Goal: Information Seeking & Learning: Learn about a topic

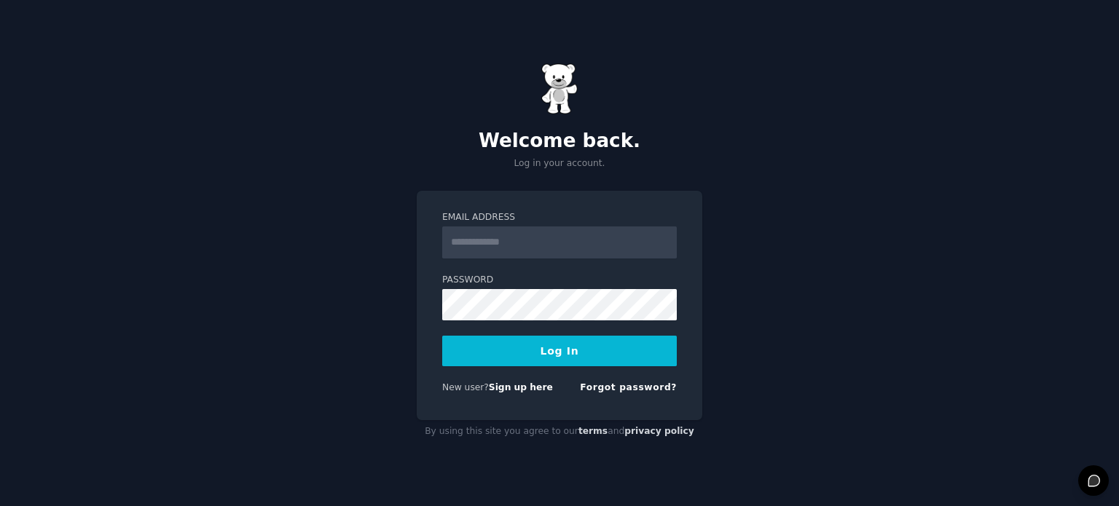
type input "**********"
click at [530, 355] on button "Log In" at bounding box center [559, 351] width 235 height 31
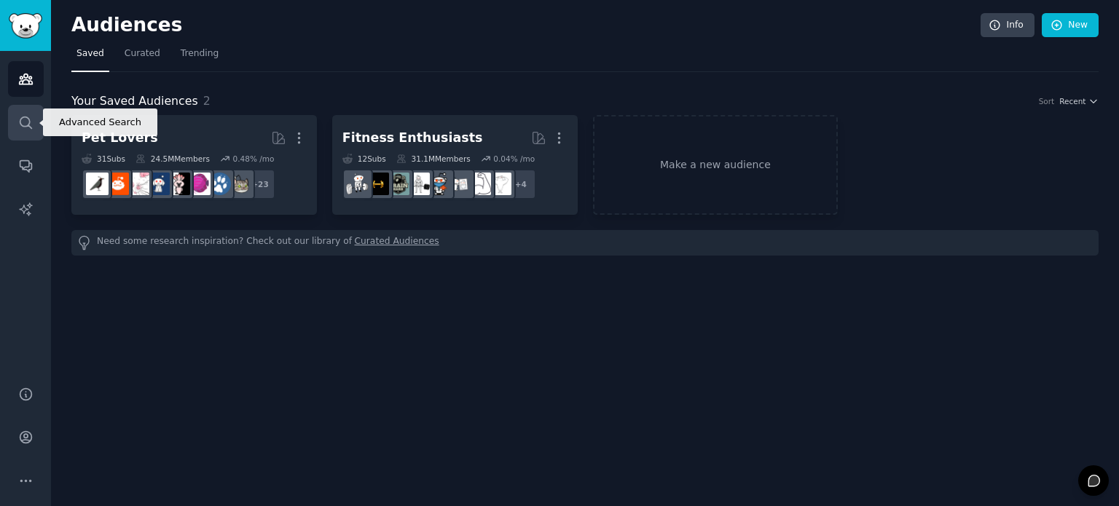
click at [38, 119] on link "Search" at bounding box center [26, 123] width 36 height 36
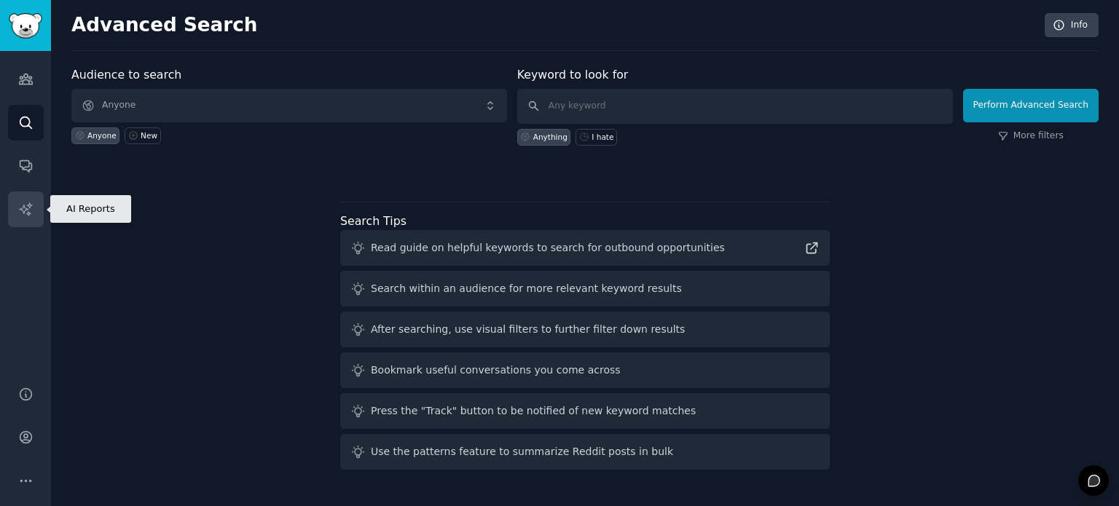
click at [26, 216] on icon "Sidebar" at bounding box center [25, 209] width 15 height 15
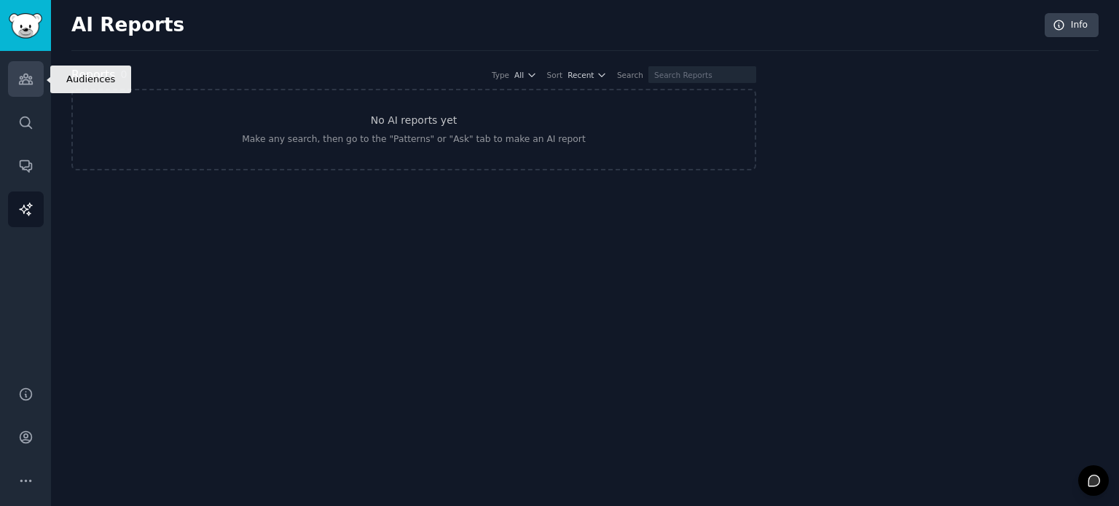
click at [20, 84] on icon "Sidebar" at bounding box center [25, 78] width 15 height 15
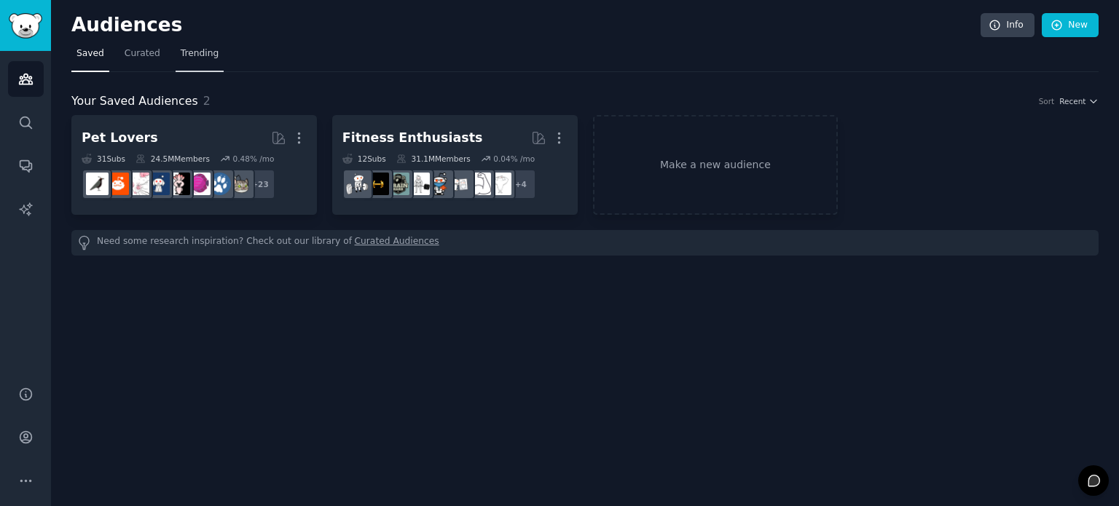
click at [181, 58] on span "Trending" at bounding box center [200, 53] width 38 height 13
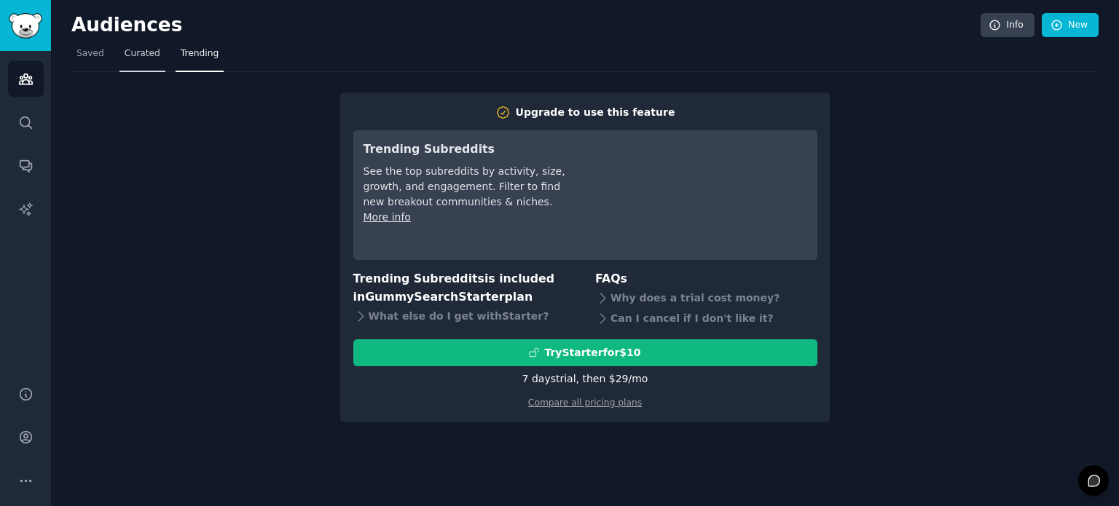
click at [136, 54] on span "Curated" at bounding box center [143, 53] width 36 height 13
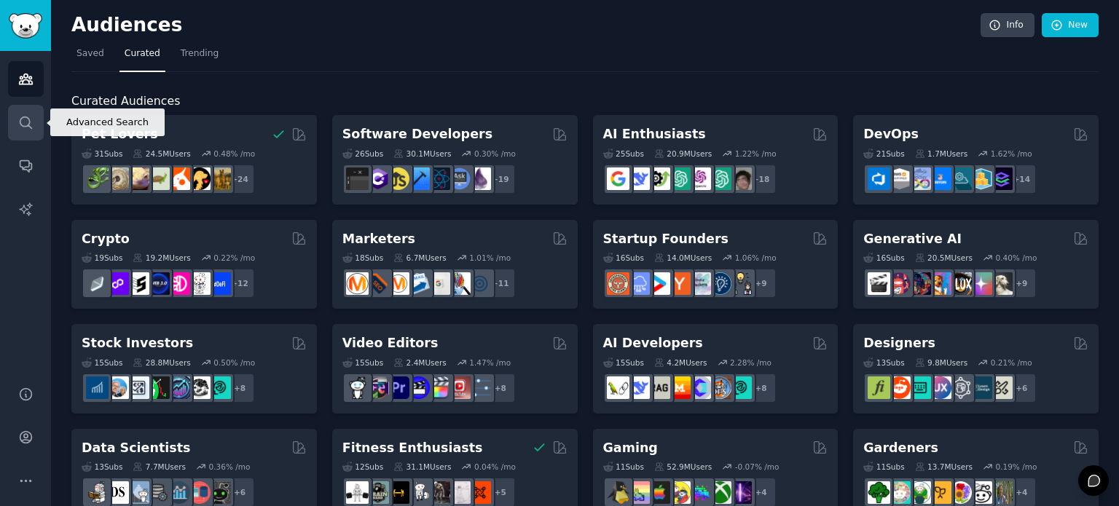
click at [25, 121] on icon "Sidebar" at bounding box center [25, 122] width 15 height 15
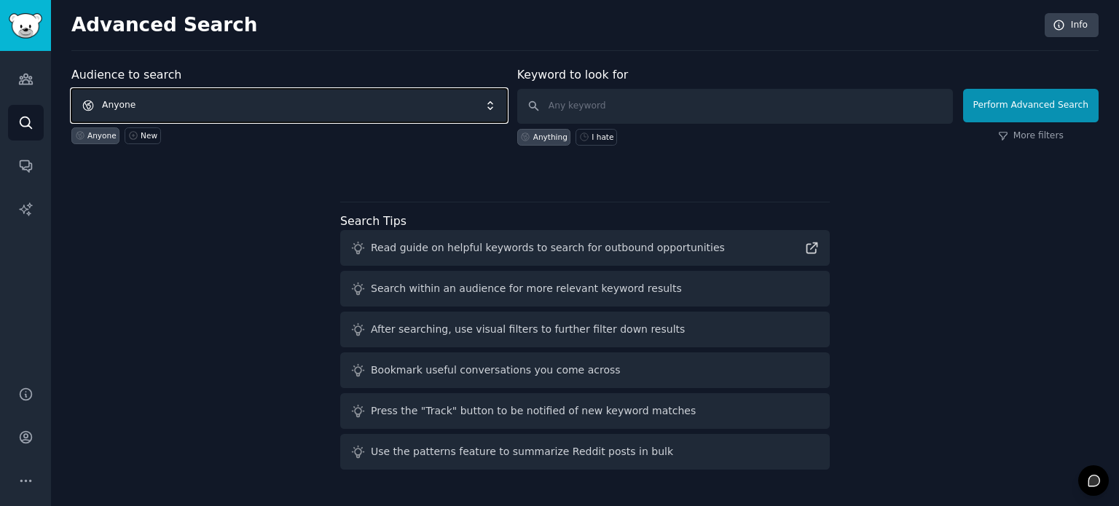
click at [338, 105] on span "Anyone" at bounding box center [289, 106] width 436 height 34
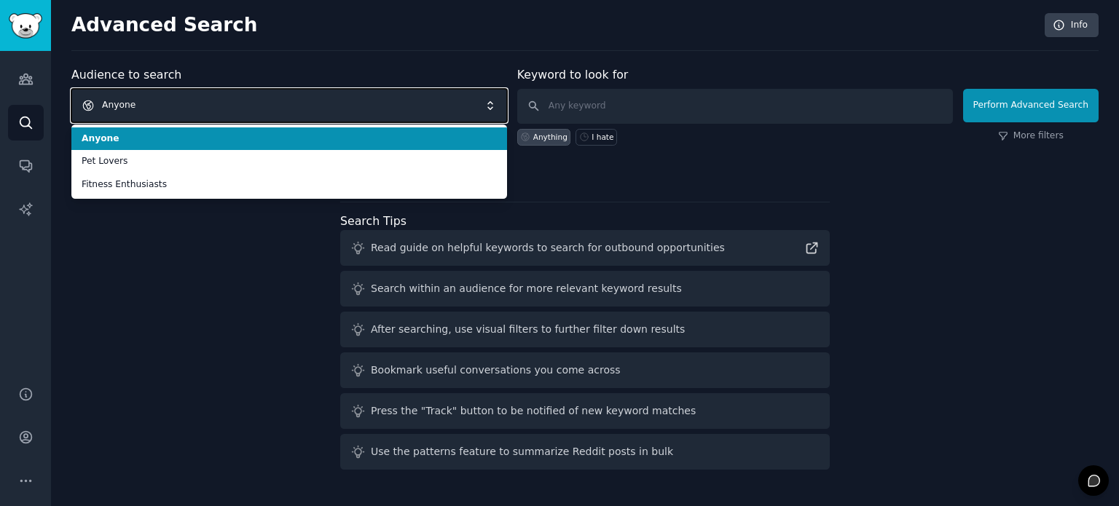
click at [338, 105] on span "Anyone" at bounding box center [289, 106] width 436 height 34
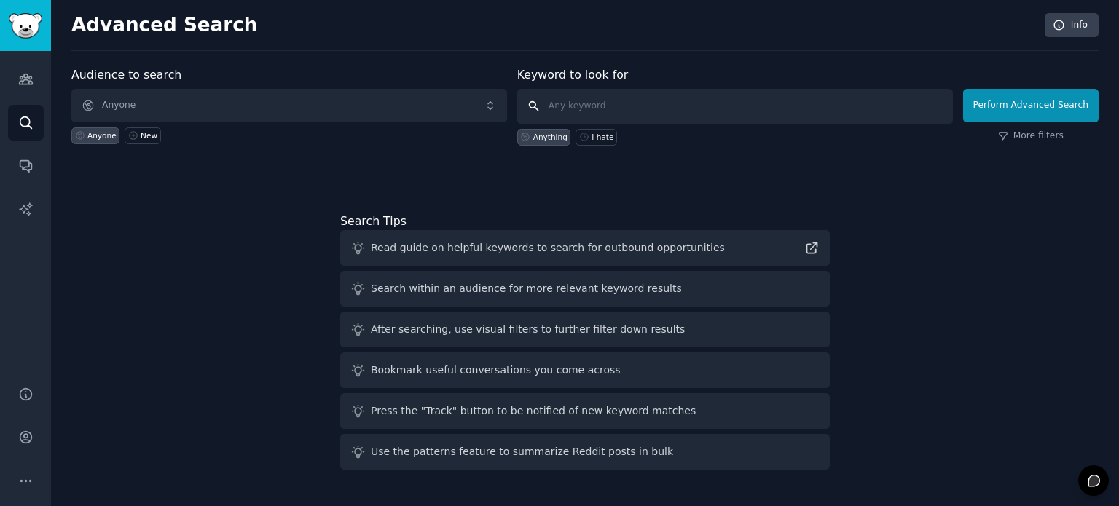
click at [713, 109] on input "text" at bounding box center [735, 106] width 436 height 35
type input "anime"
click at [760, 150] on div "Audience to search Anyone Anyone New Keyword to look for anime Anything I hate …" at bounding box center [584, 121] width 1027 height 110
click at [1047, 102] on button "Perform Advanced Search" at bounding box center [1030, 106] width 135 height 34
